Goal: Task Accomplishment & Management: Use online tool/utility

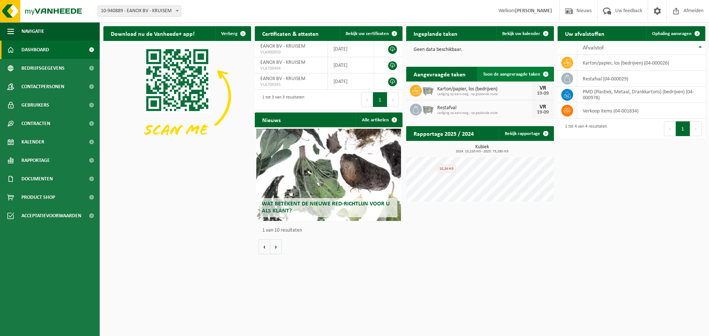
click at [516, 77] on link "Toon de aangevraagde taken" at bounding box center [515, 74] width 76 height 15
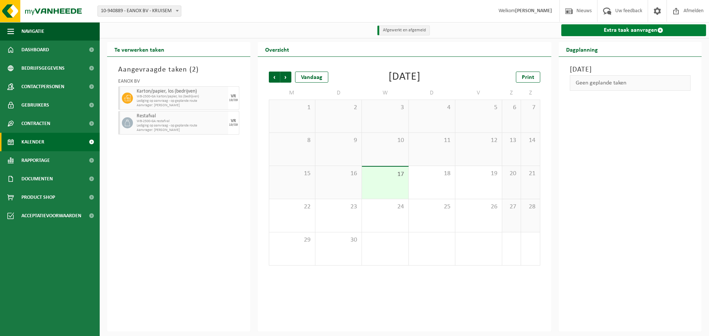
click at [642, 33] on link "Extra taak aanvragen" at bounding box center [633, 30] width 145 height 12
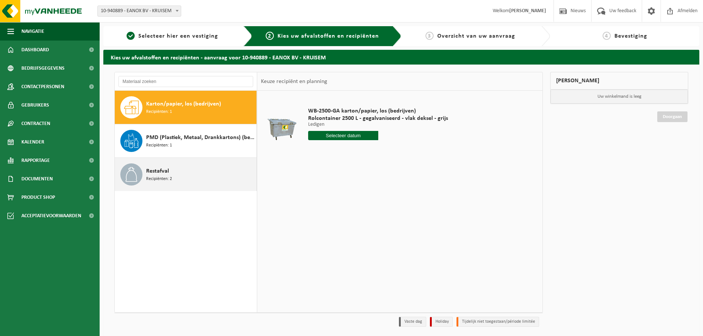
click at [185, 174] on div "Restafval Recipiënten: 2" at bounding box center [200, 174] width 108 height 22
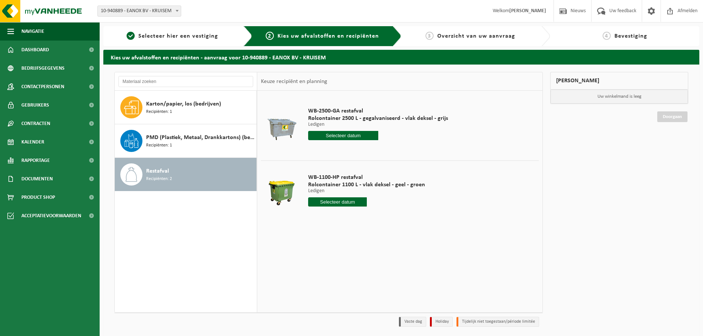
click at [341, 203] on input "text" at bounding box center [337, 201] width 59 height 9
click at [369, 270] on div "19" at bounding box center [367, 268] width 13 height 12
type input "Van [DATE]"
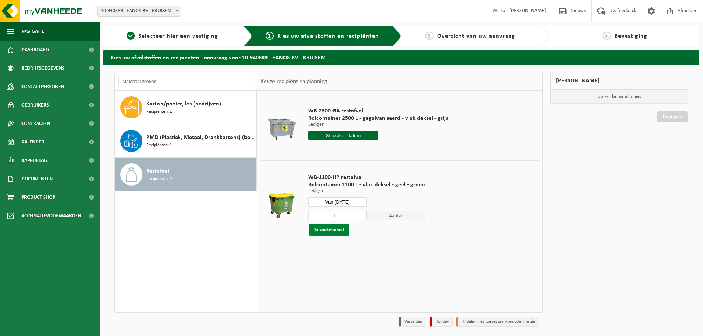
click at [342, 232] on button "In winkelmand" at bounding box center [329, 230] width 41 height 12
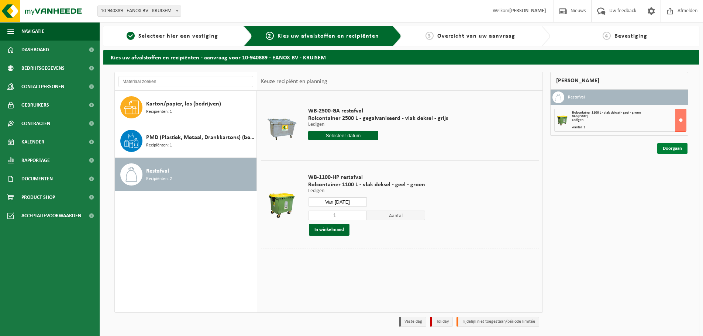
click at [676, 151] on link "Doorgaan" at bounding box center [672, 148] width 30 height 11
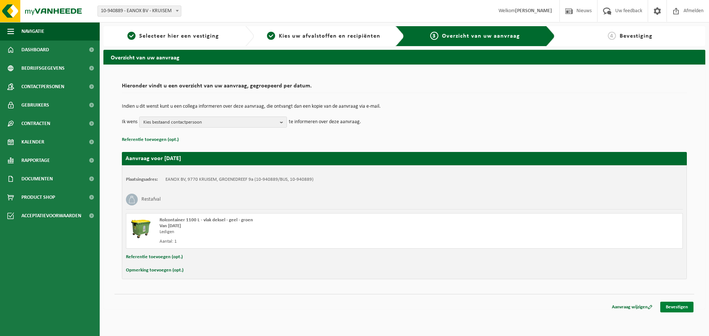
click at [673, 305] on link "Bevestigen" at bounding box center [676, 307] width 33 height 11
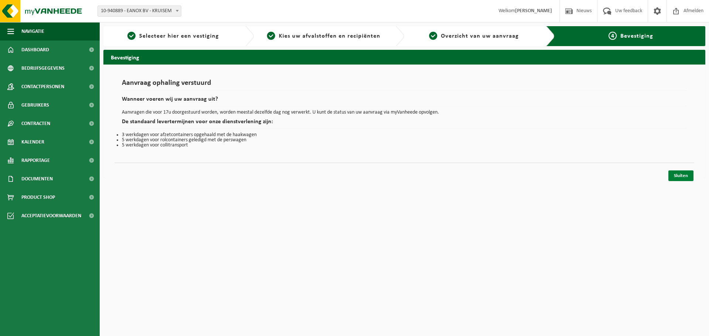
click at [675, 175] on link "Sluiten" at bounding box center [680, 175] width 25 height 11
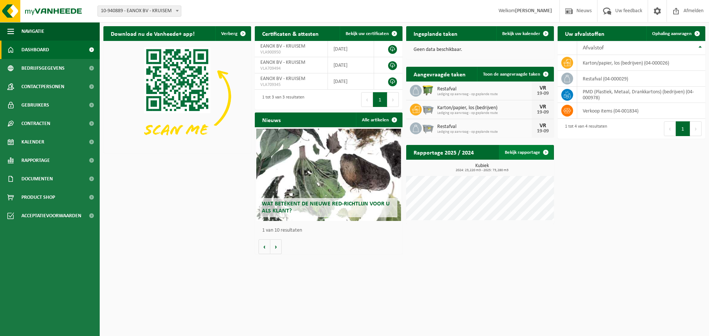
click at [534, 154] on link "Bekijk rapportage" at bounding box center [526, 152] width 54 height 15
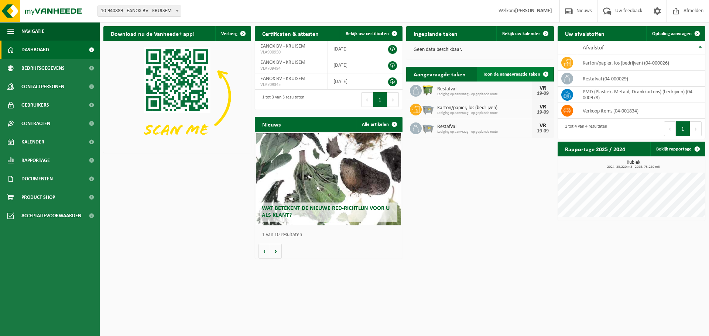
click at [519, 74] on span "Toon de aangevraagde taken" at bounding box center [511, 74] width 57 height 5
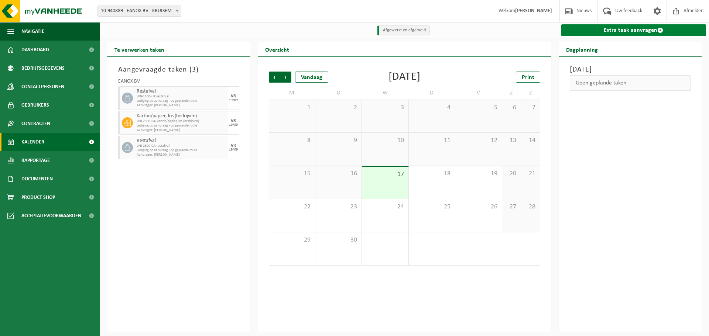
click at [594, 35] on link "Extra taak aanvragen" at bounding box center [633, 30] width 145 height 12
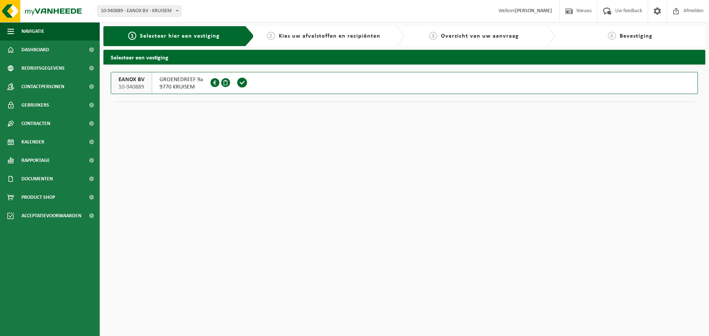
click at [242, 85] on span at bounding box center [242, 82] width 11 height 11
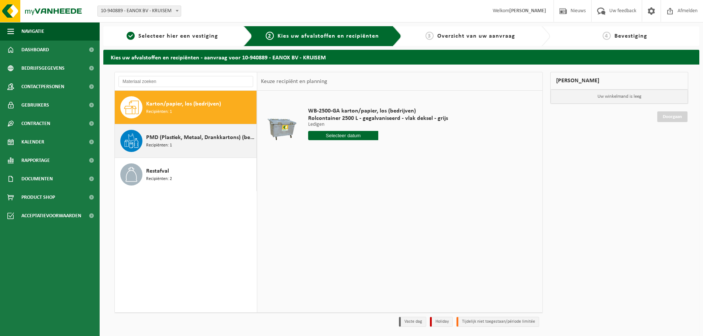
click at [176, 147] on div "PMD (Plastiek, Metaal, Drankkartons) (bedrijven) Recipiënten: 1" at bounding box center [200, 141] width 108 height 22
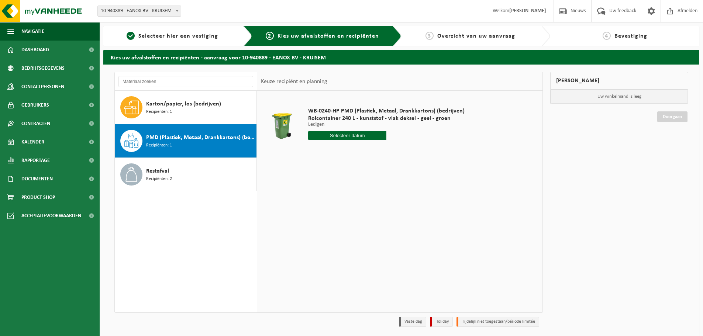
click at [347, 135] on input "text" at bounding box center [347, 135] width 78 height 9
click at [328, 211] on div "23" at bounding box center [327, 213] width 13 height 12
type input "Van [DATE]"
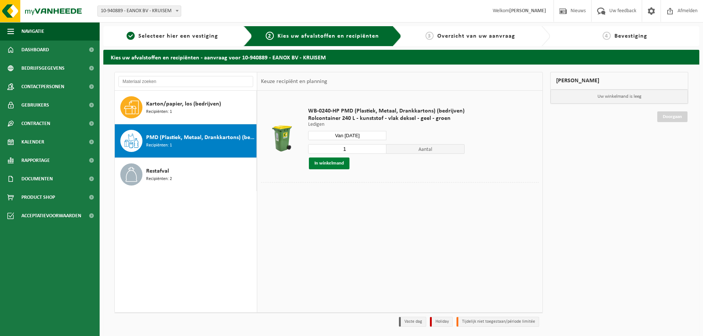
click at [336, 164] on button "In winkelmand" at bounding box center [329, 164] width 41 height 12
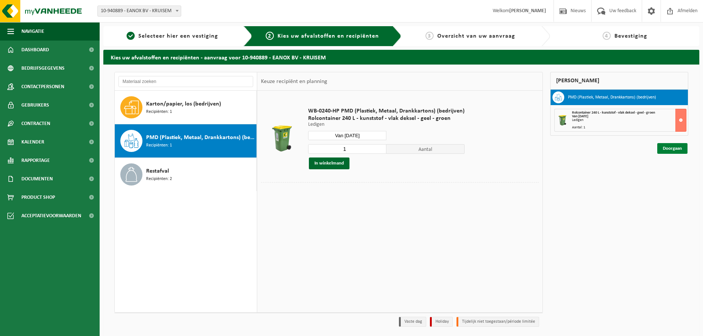
click at [670, 151] on link "Doorgaan" at bounding box center [672, 148] width 30 height 11
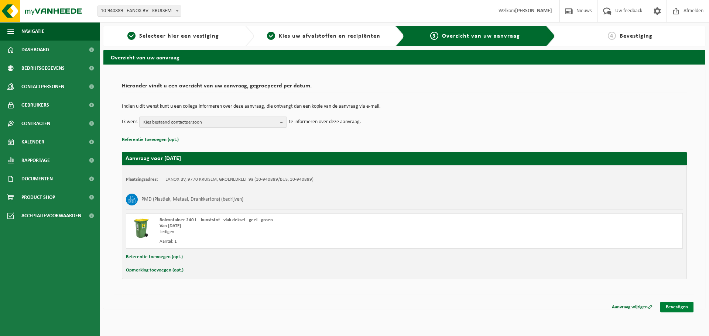
click at [679, 308] on link "Bevestigen" at bounding box center [676, 307] width 33 height 11
